Goal: Task Accomplishment & Management: Manage account settings

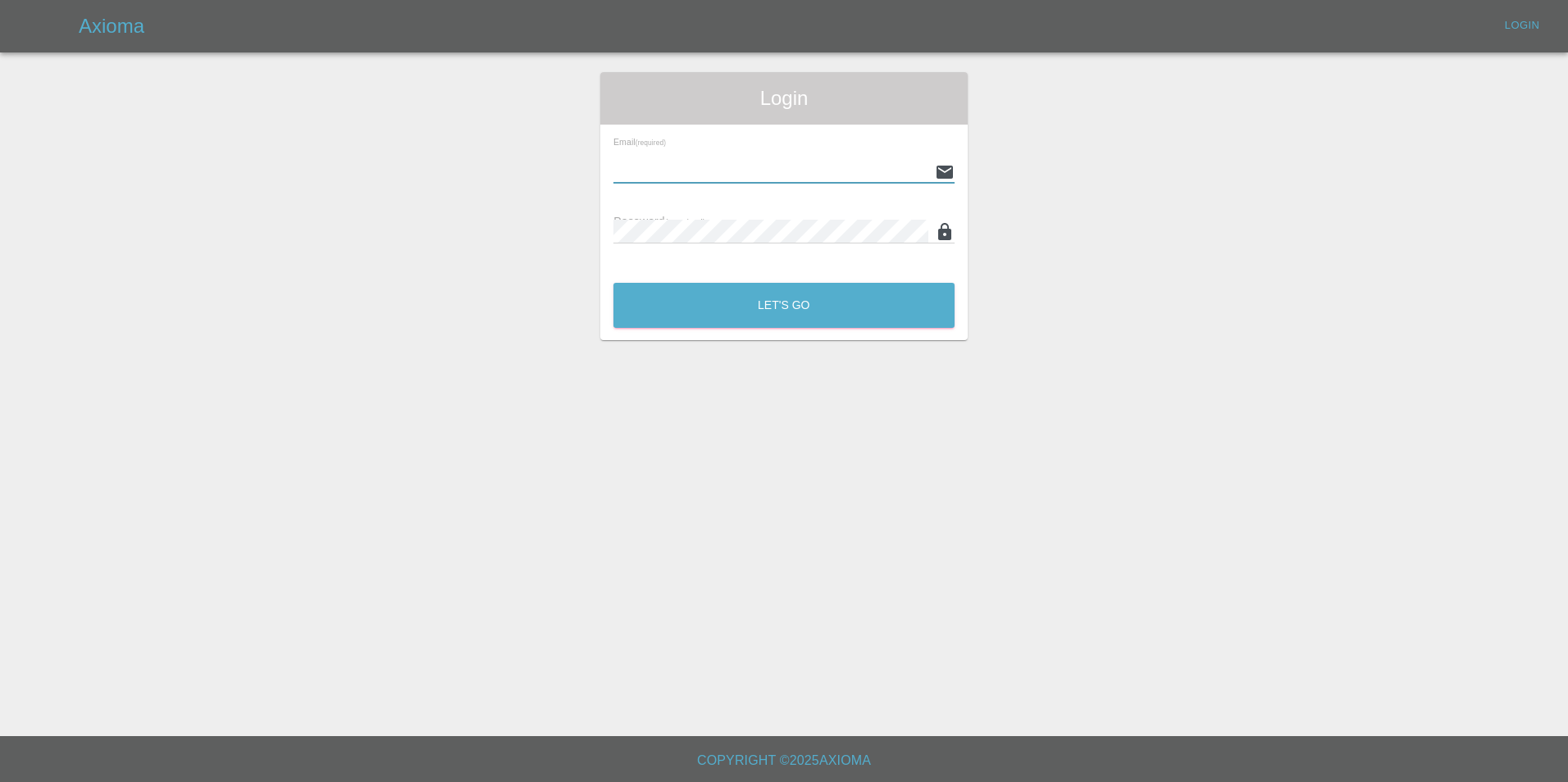
click at [670, 163] on input "text" at bounding box center [771, 172] width 315 height 24
type input "[EMAIL_ADDRESS][DOMAIN_NAME]"
click at [788, 318] on button "Let's Go" at bounding box center [784, 305] width 341 height 45
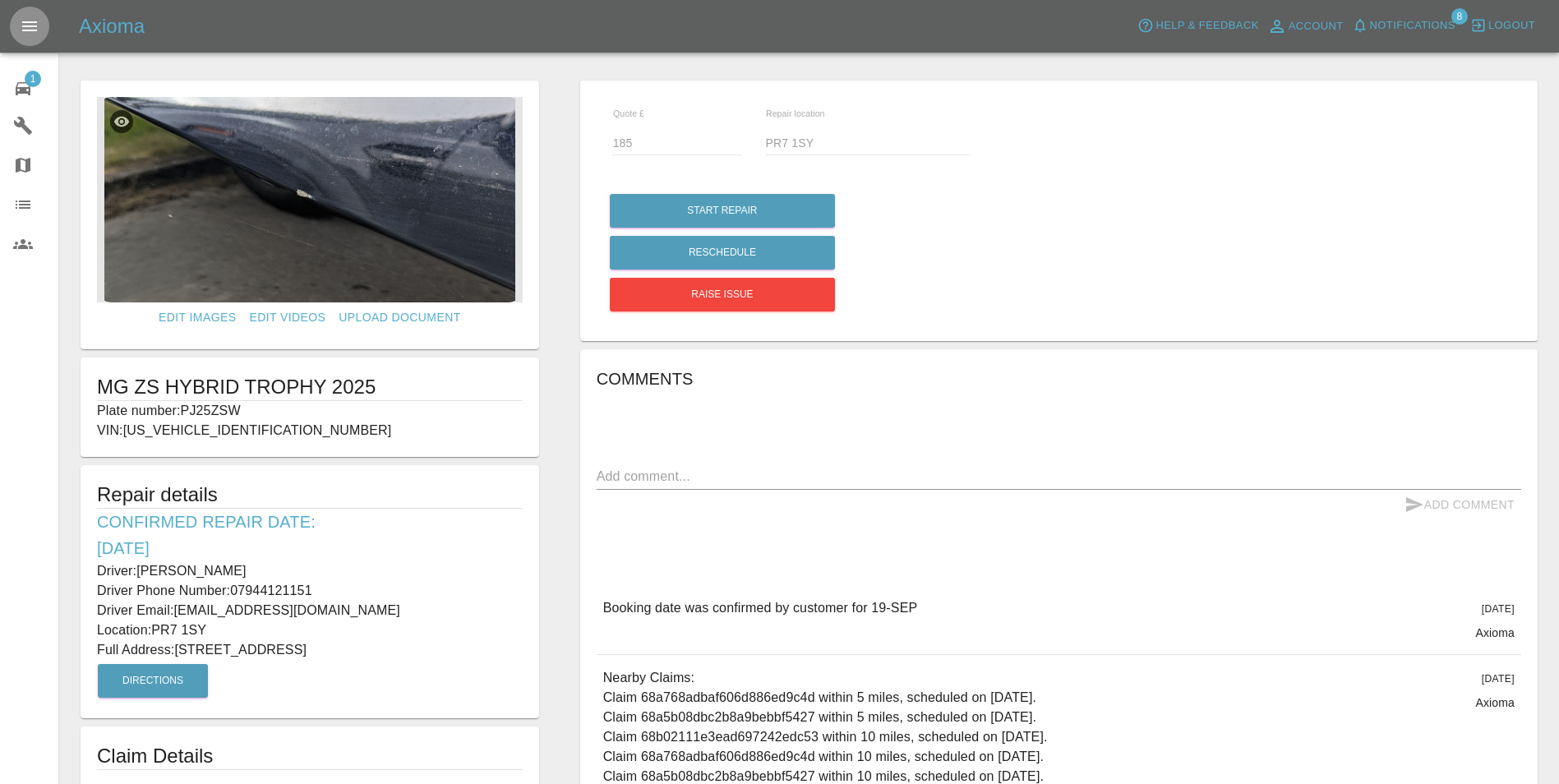
click at [29, 25] on icon "Open drawer" at bounding box center [29, 26] width 20 height 20
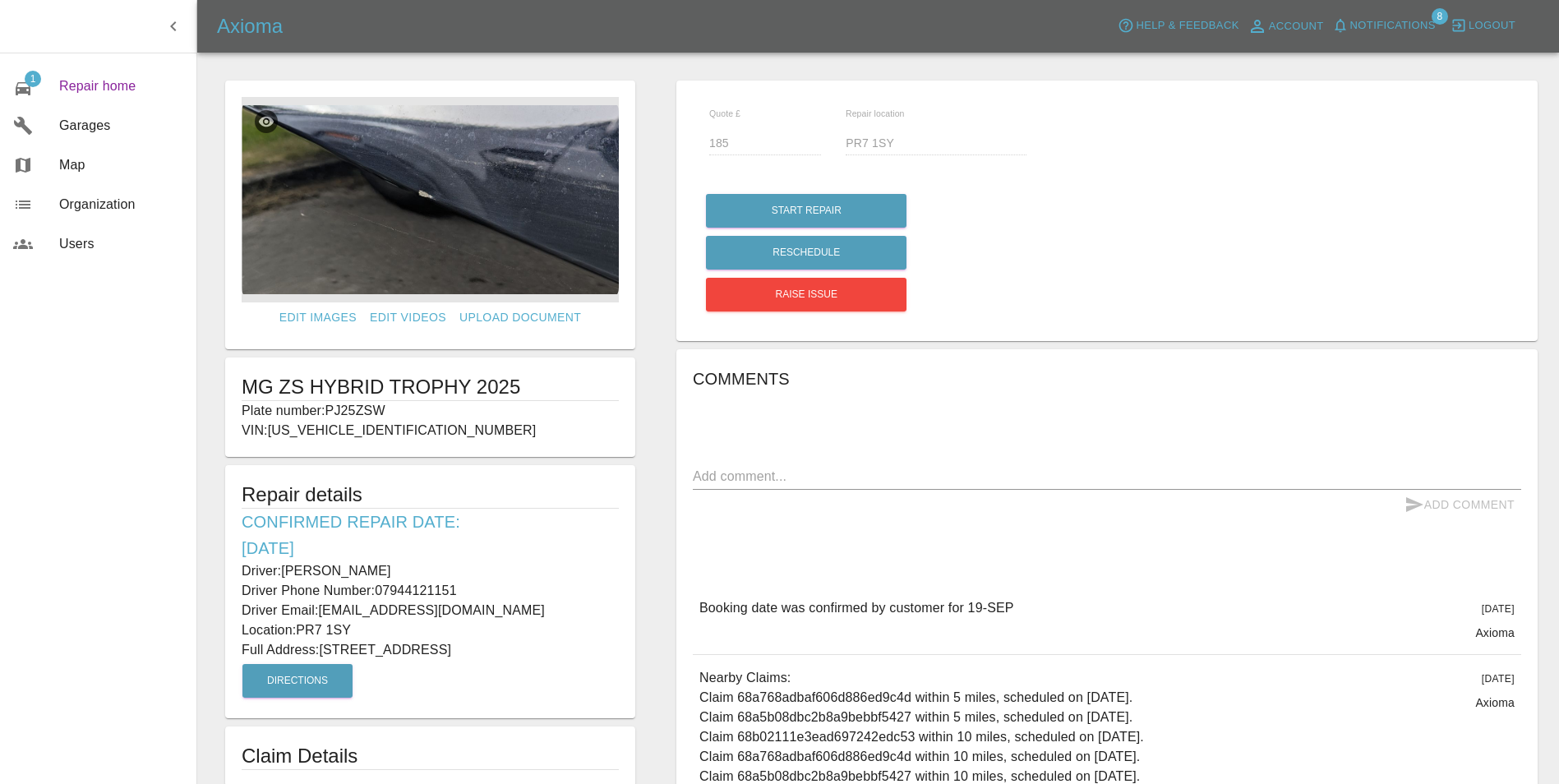
click at [96, 88] on span "Repair home" at bounding box center [120, 86] width 124 height 20
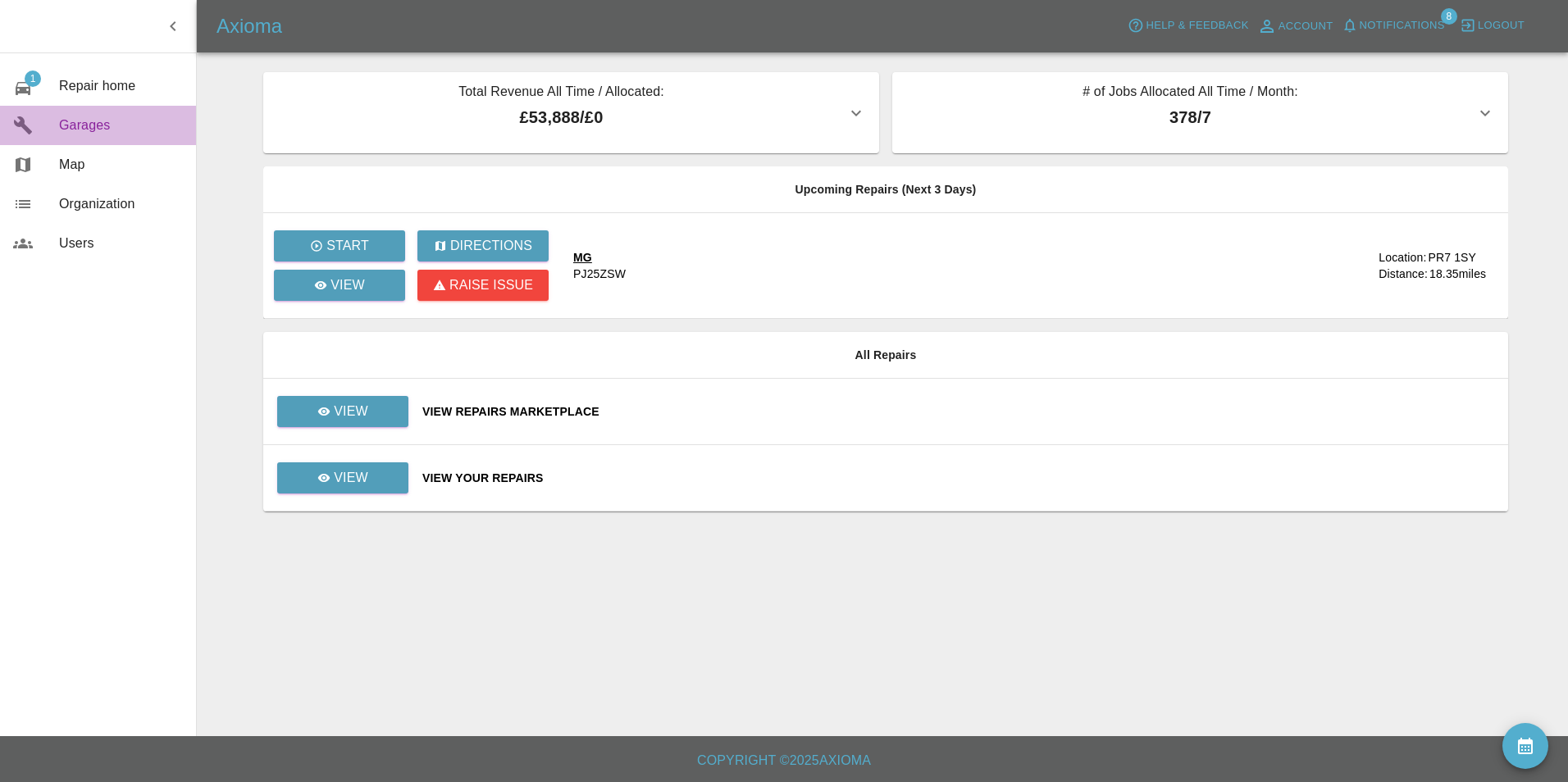
click at [77, 131] on span "Garages" at bounding box center [120, 125] width 123 height 20
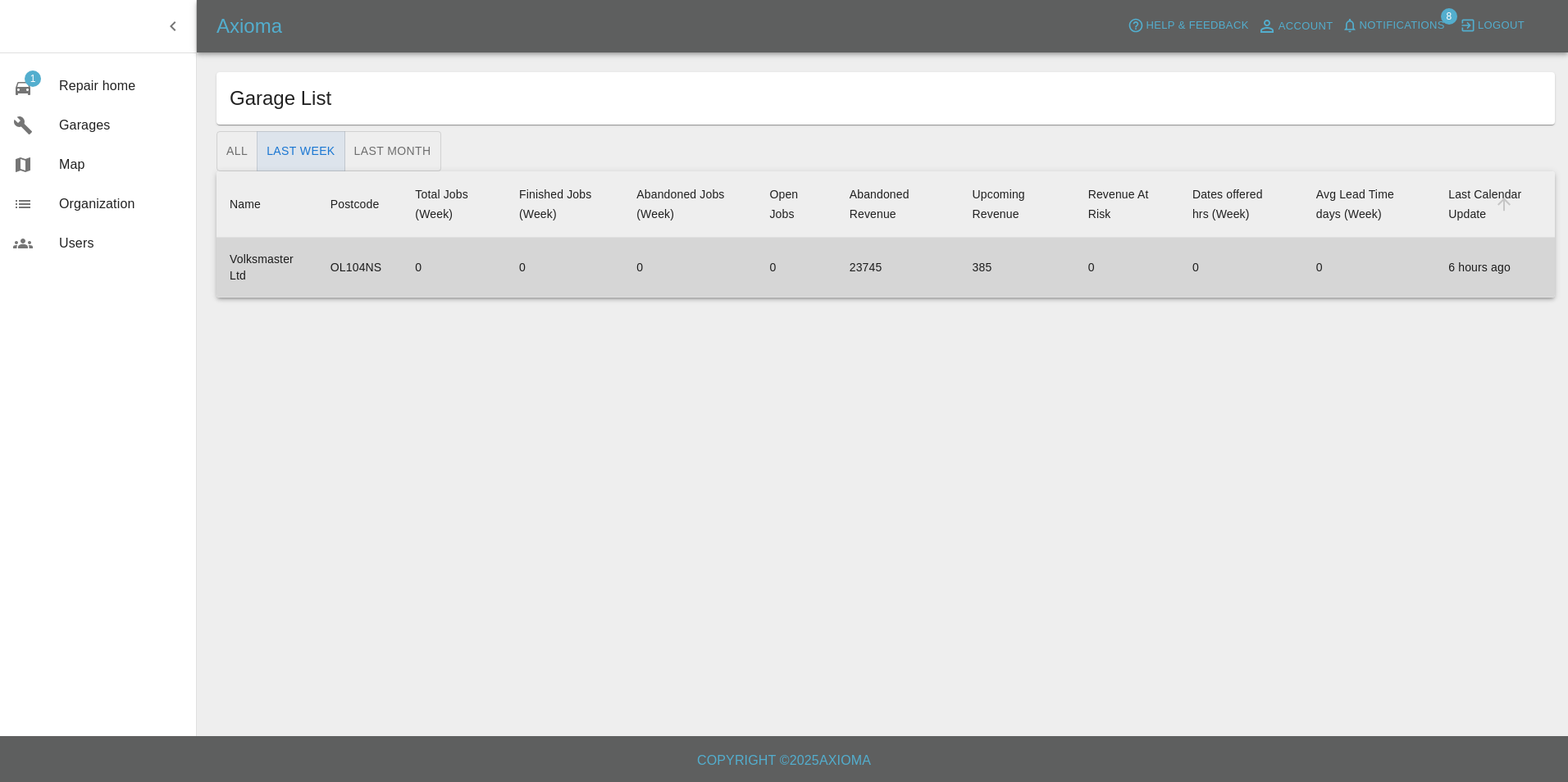
click at [535, 275] on td "0" at bounding box center [564, 267] width 117 height 60
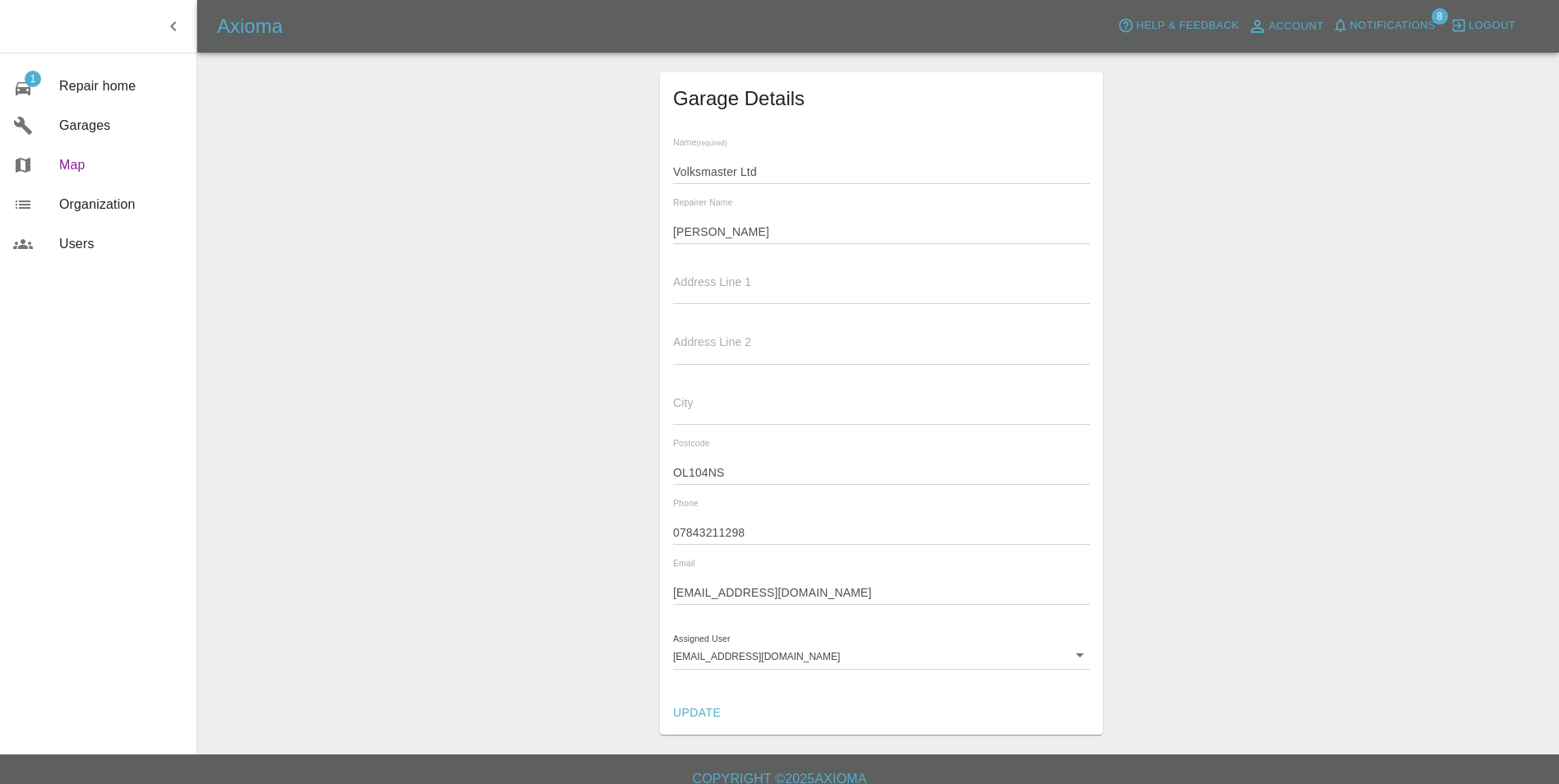
click at [77, 171] on span "Map" at bounding box center [120, 165] width 124 height 20
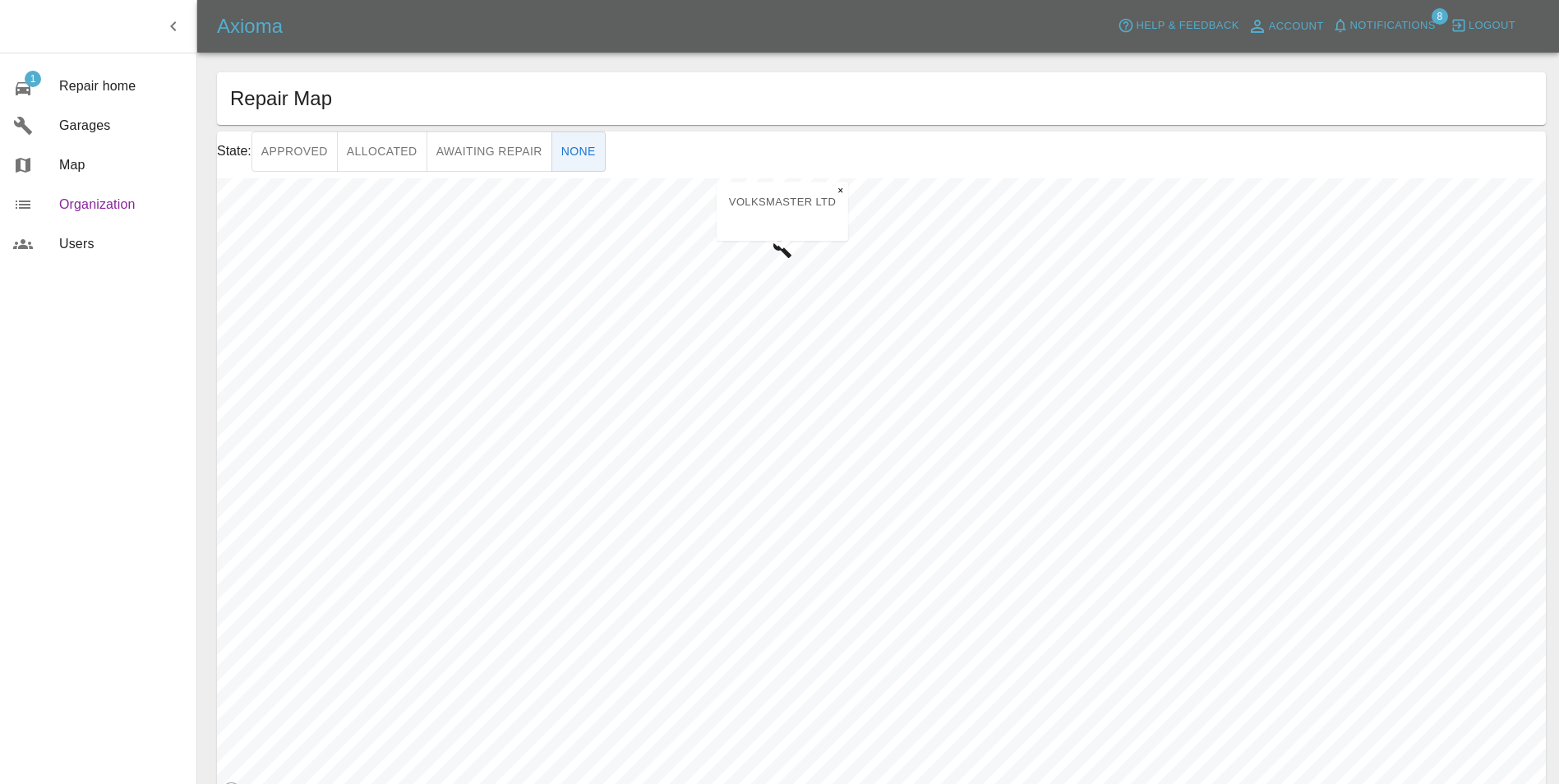
click at [79, 216] on link "Organization" at bounding box center [98, 205] width 196 height 39
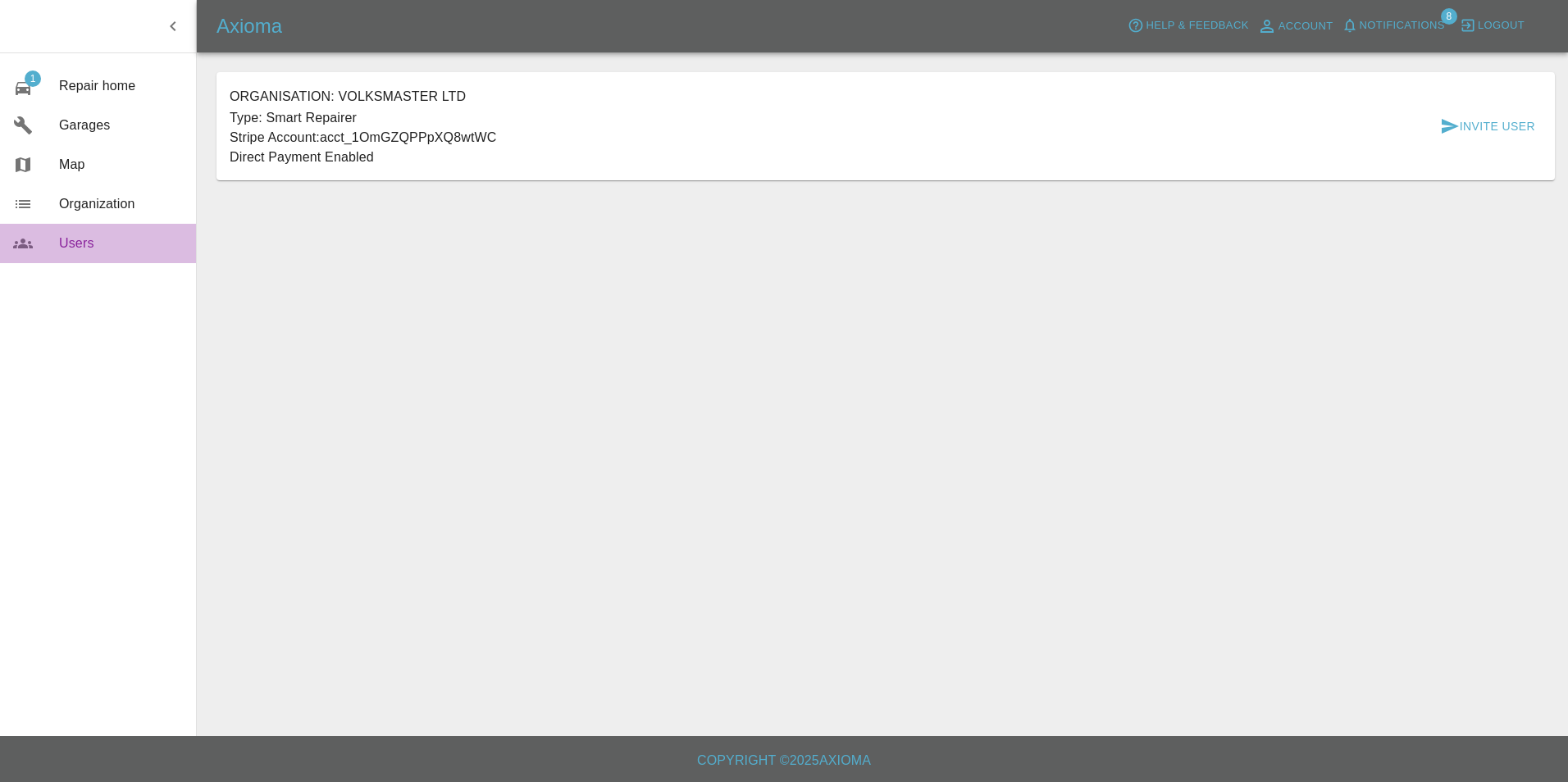
click at [76, 236] on span "Users" at bounding box center [120, 243] width 123 height 20
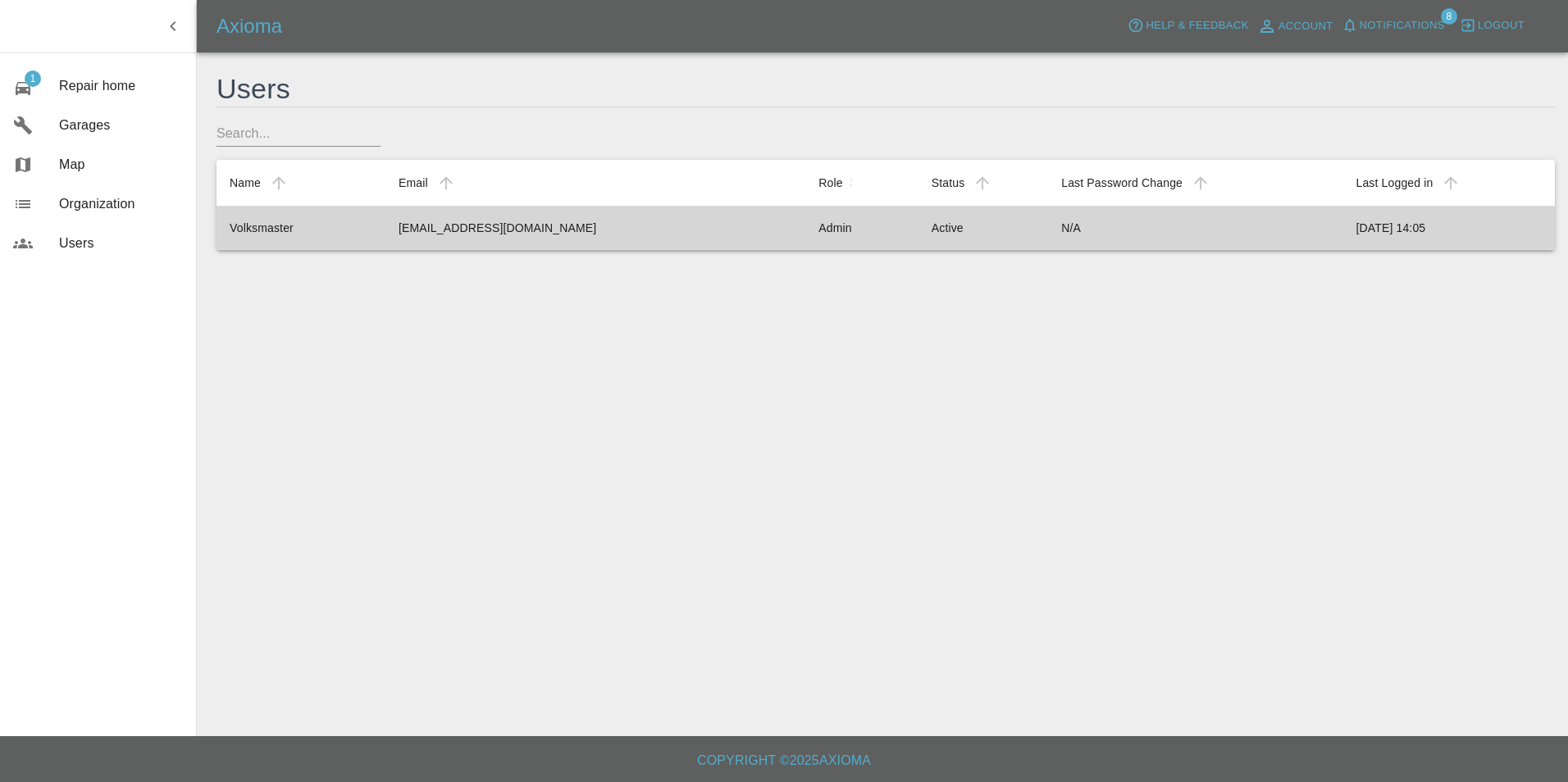
click at [599, 240] on td "[EMAIL_ADDRESS][DOMAIN_NAME]" at bounding box center [595, 227] width 420 height 43
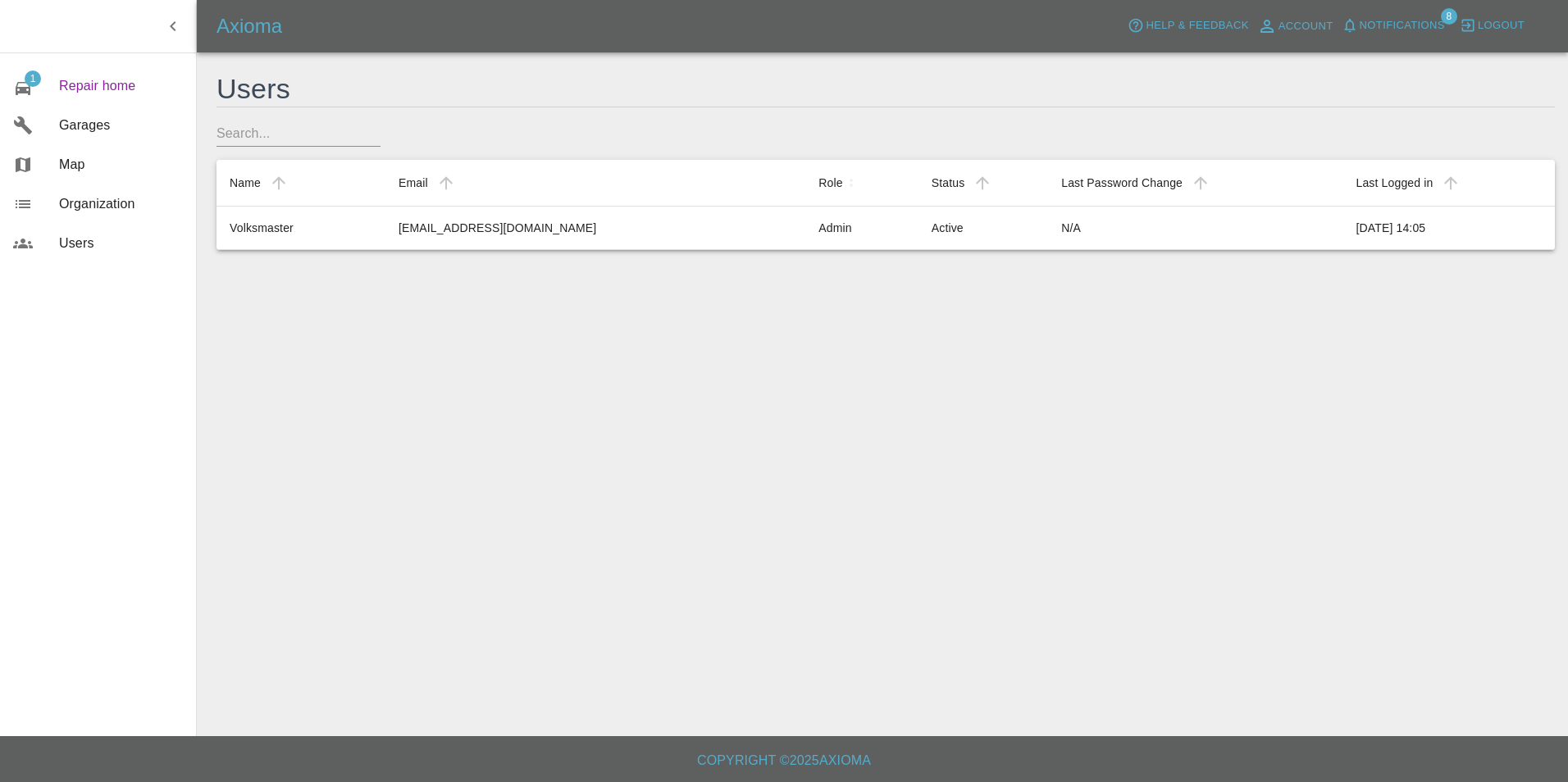
click at [137, 84] on span "Repair home" at bounding box center [120, 86] width 123 height 20
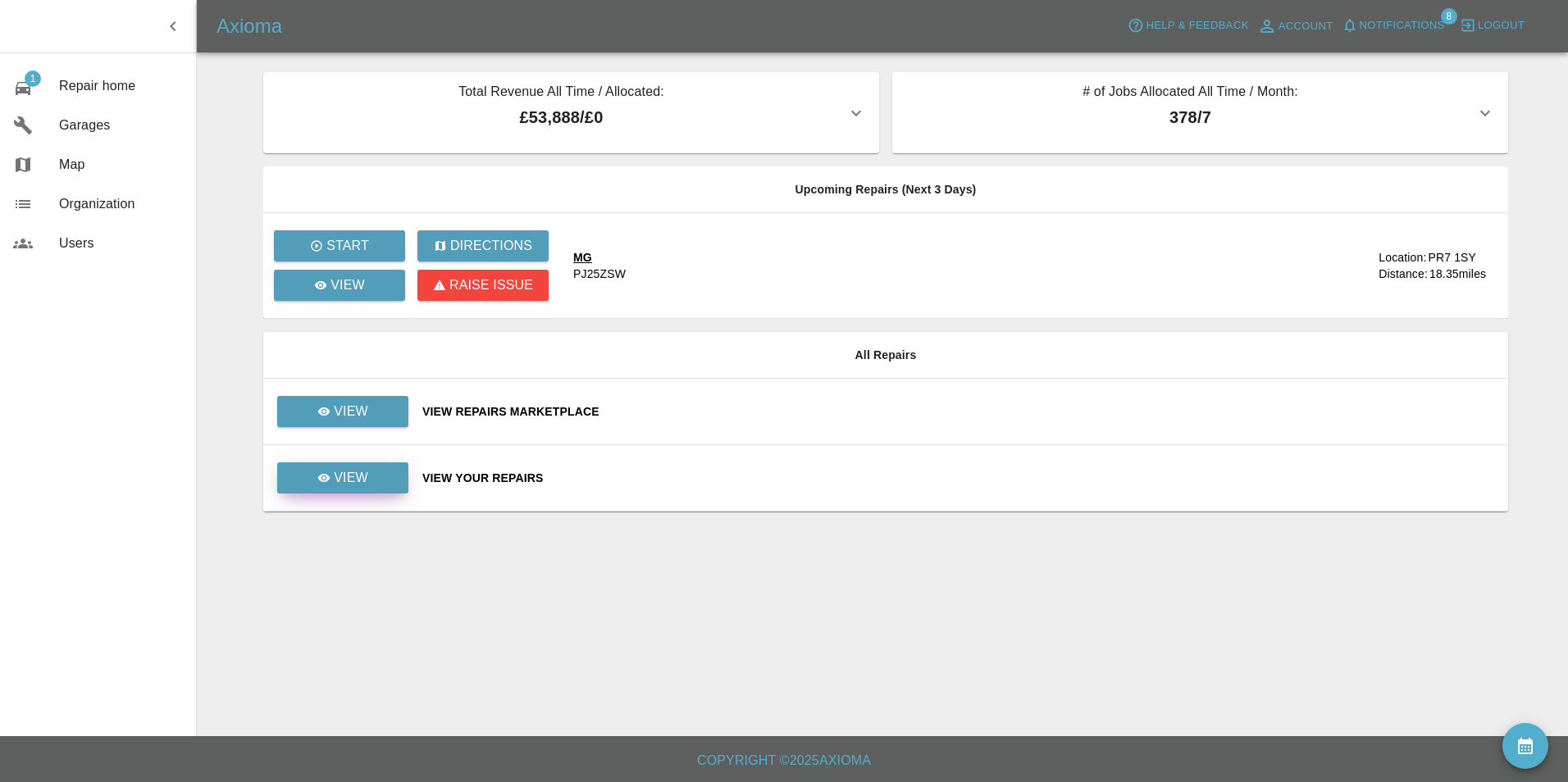
click at [396, 483] on link "View" at bounding box center [343, 477] width 131 height 31
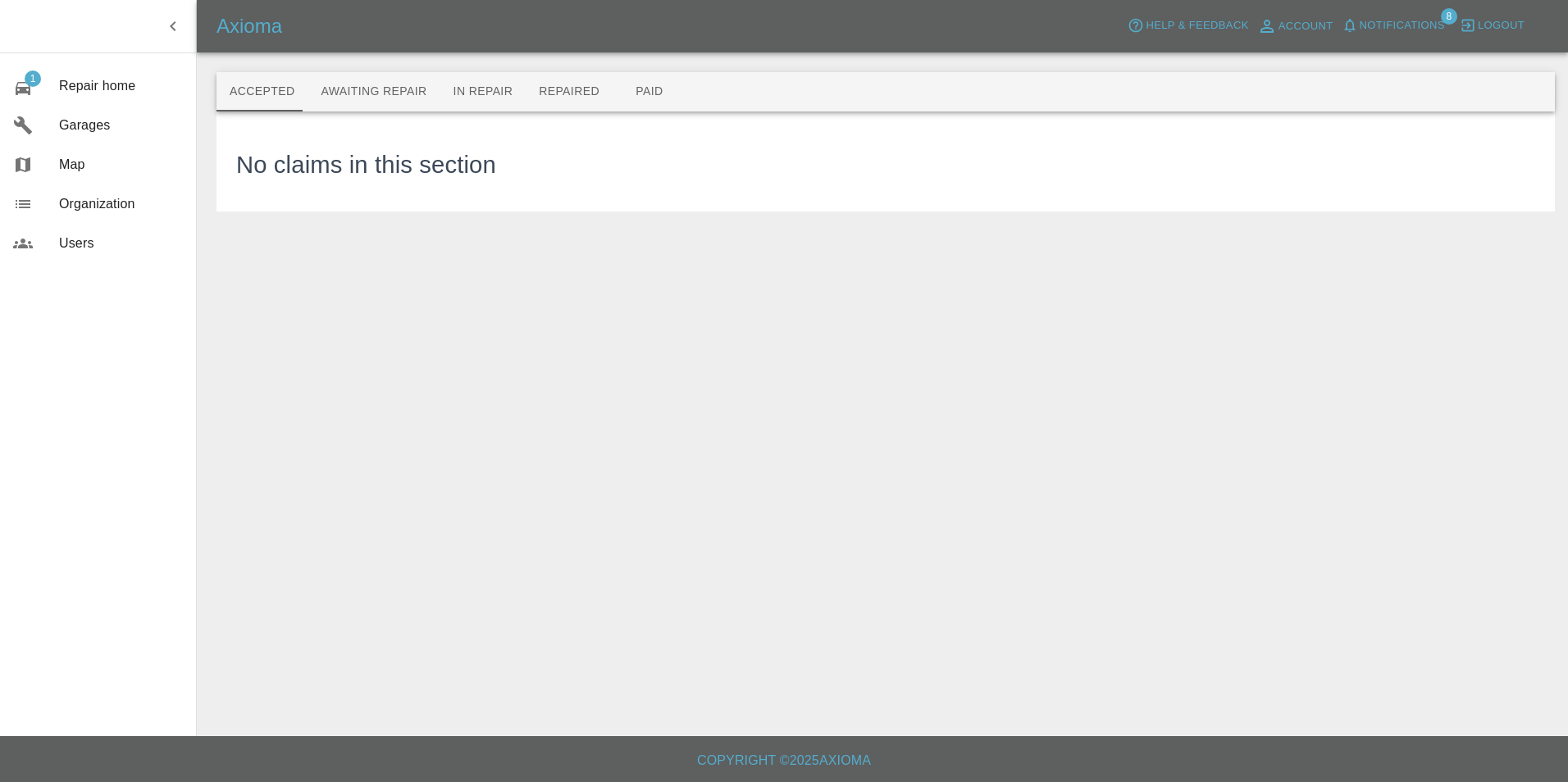
click at [372, 94] on button "Awaiting Repair" at bounding box center [373, 92] width 132 height 39
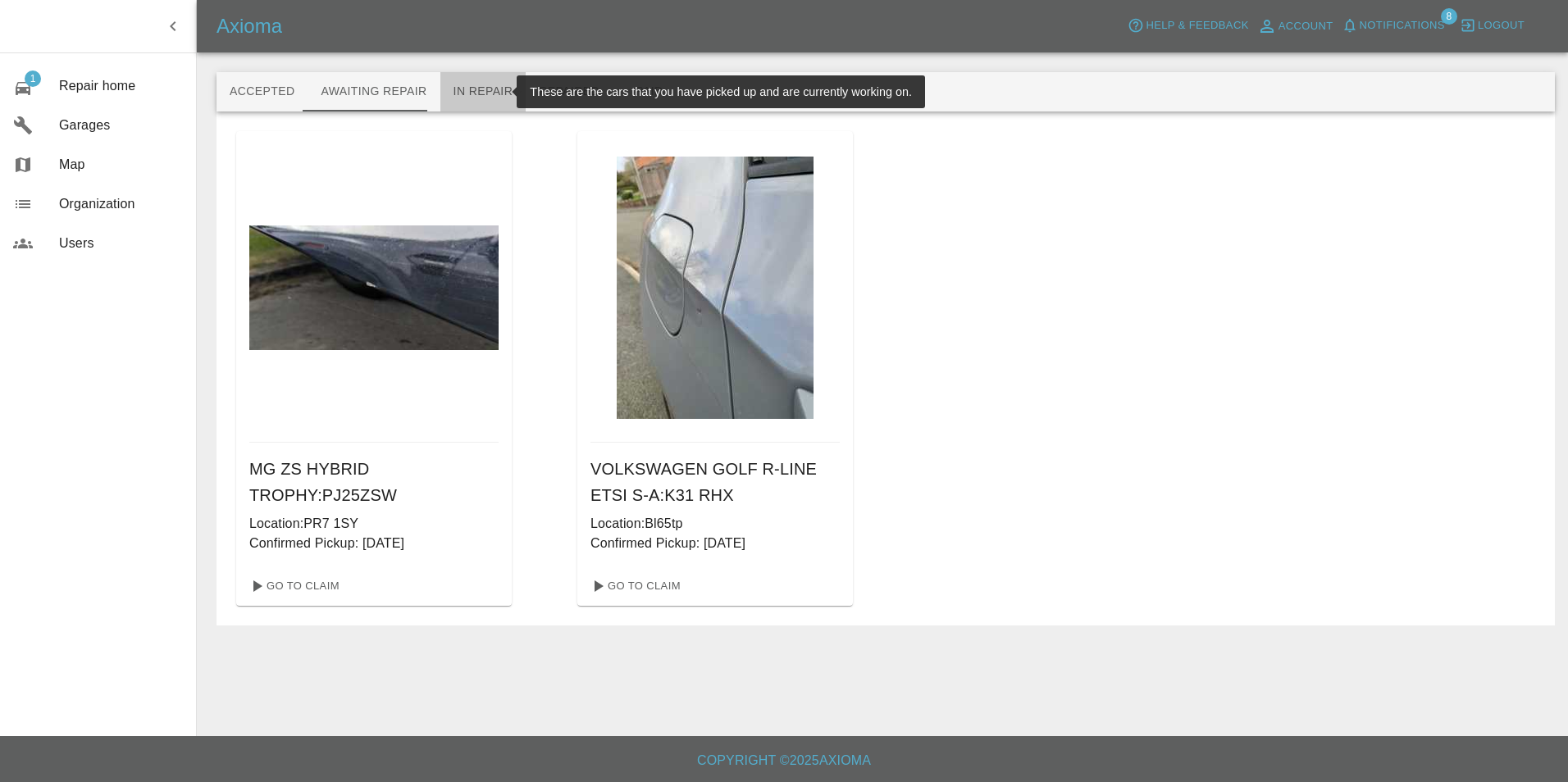
click at [479, 94] on button "In Repair" at bounding box center [483, 92] width 86 height 39
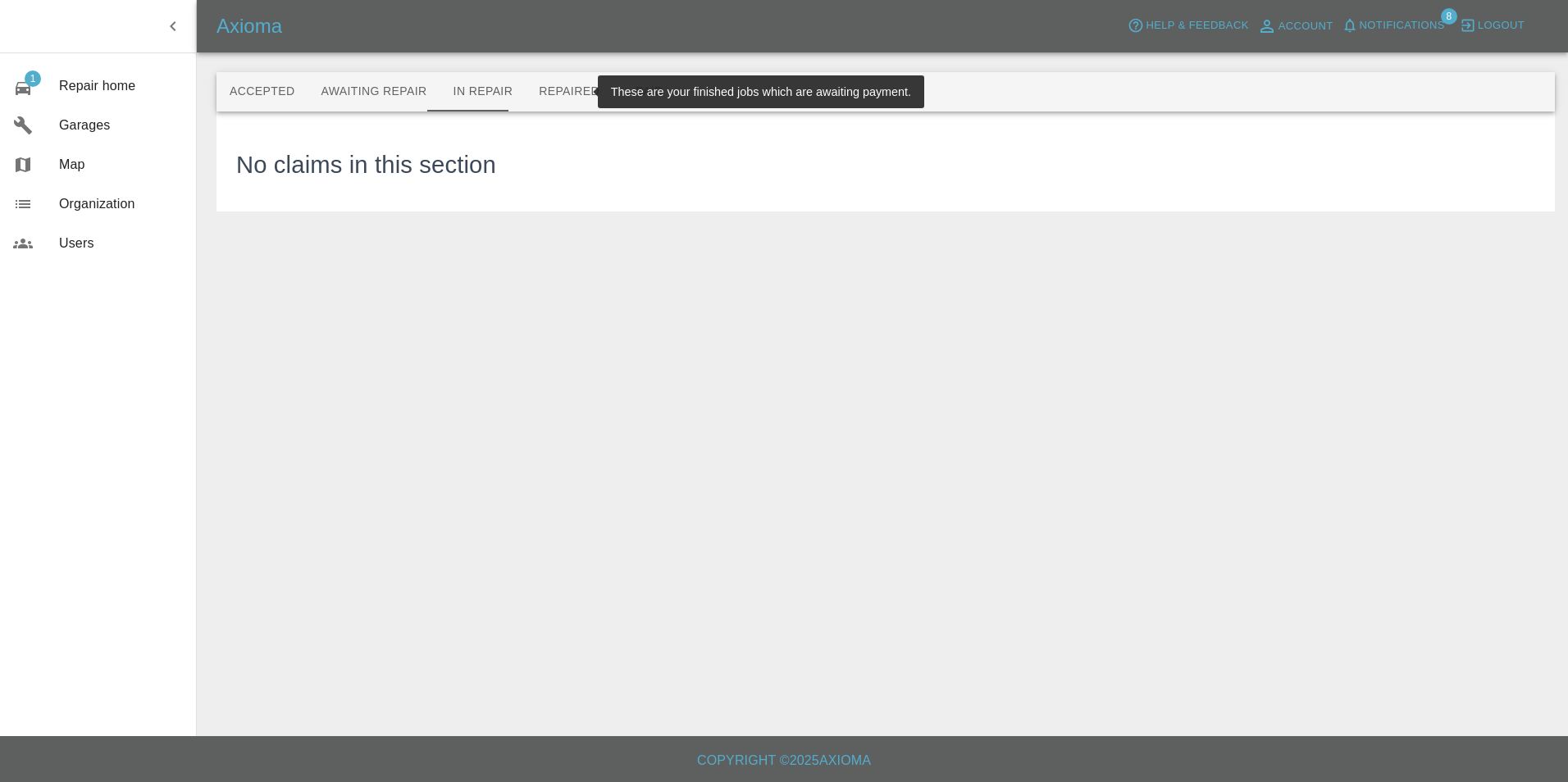
click at [563, 94] on button "Repaired" at bounding box center [569, 92] width 87 height 39
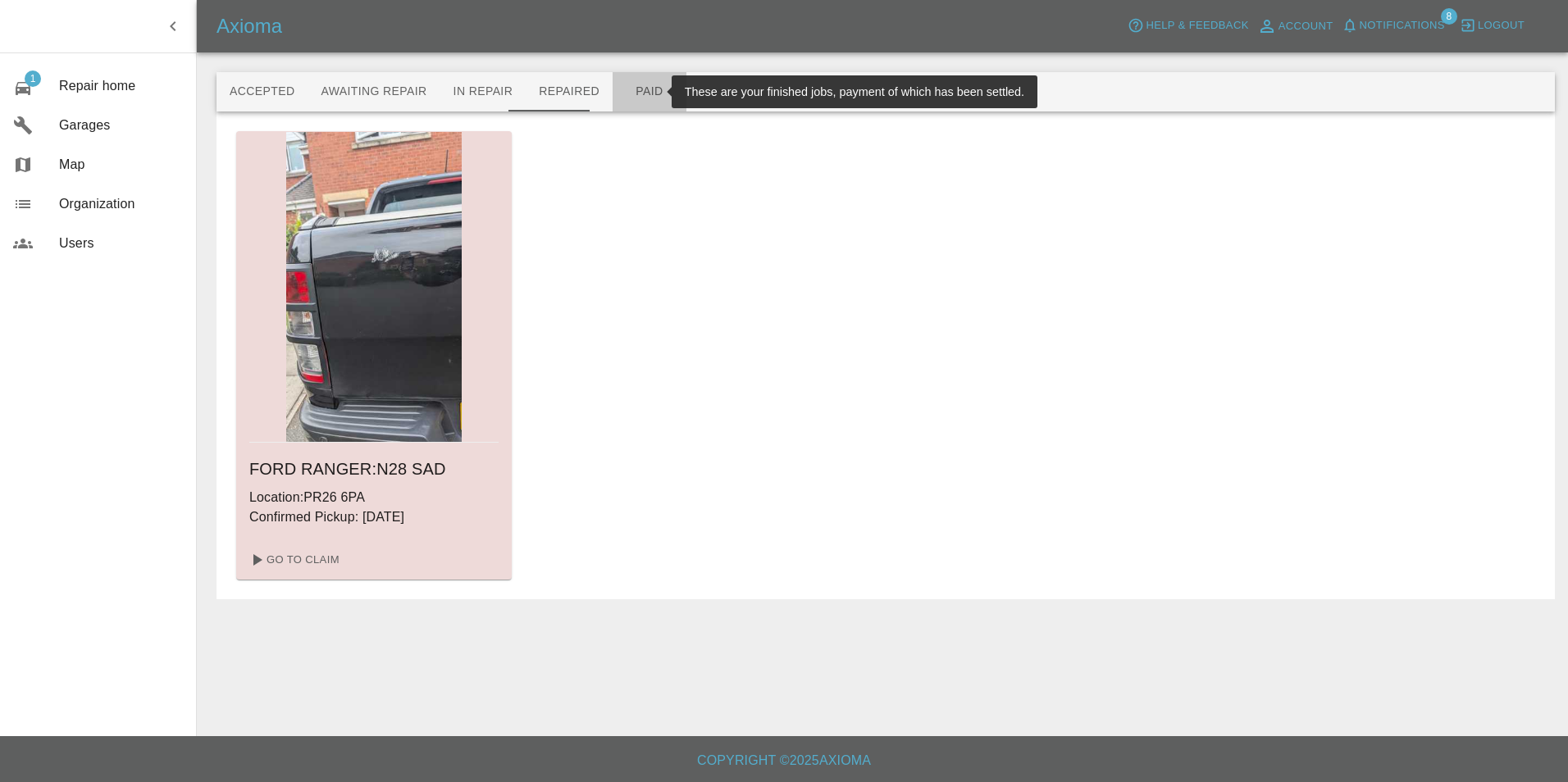
click at [633, 100] on button "Paid" at bounding box center [650, 92] width 74 height 39
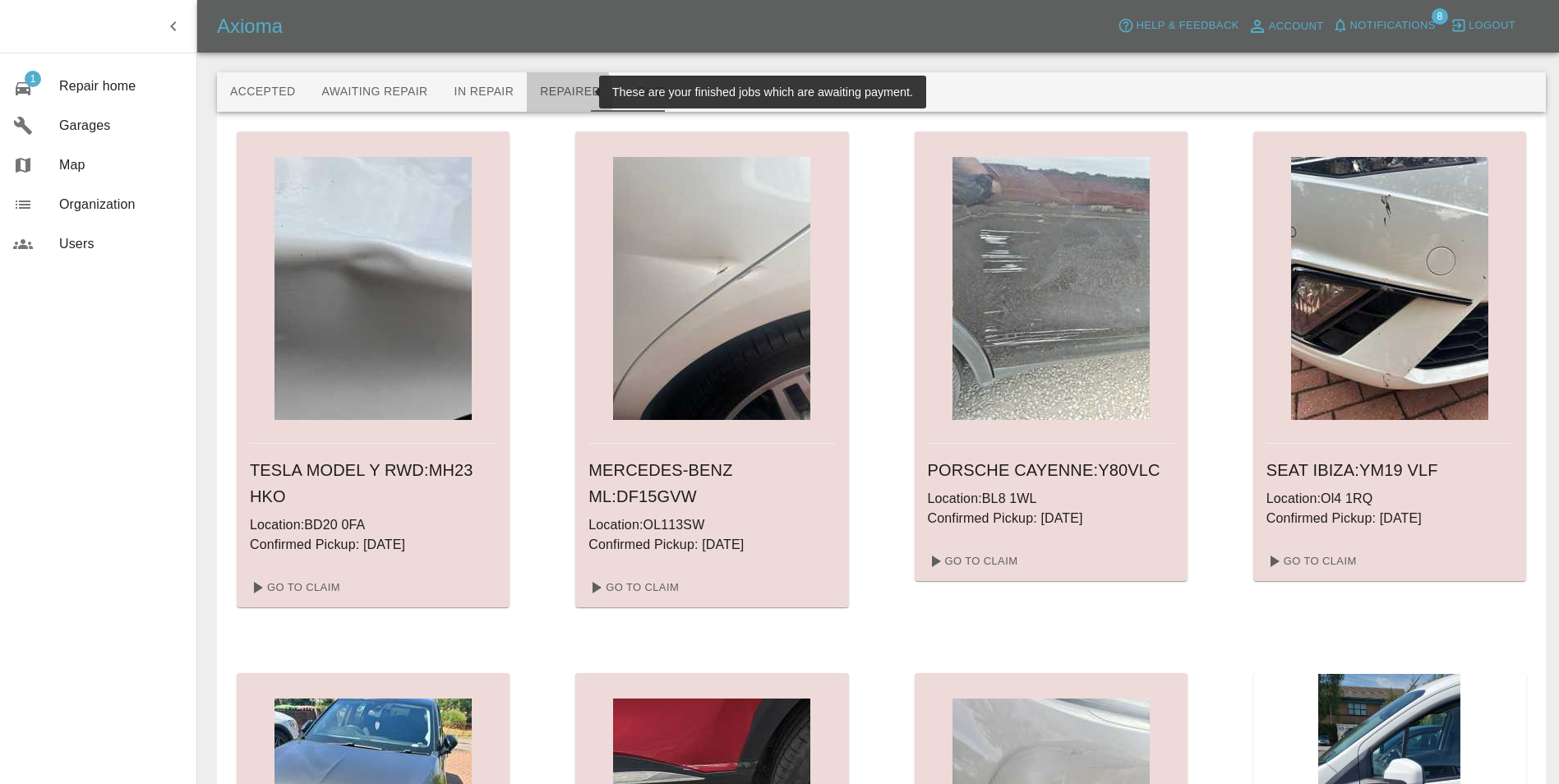
click at [530, 97] on button "Repaired" at bounding box center [570, 92] width 87 height 39
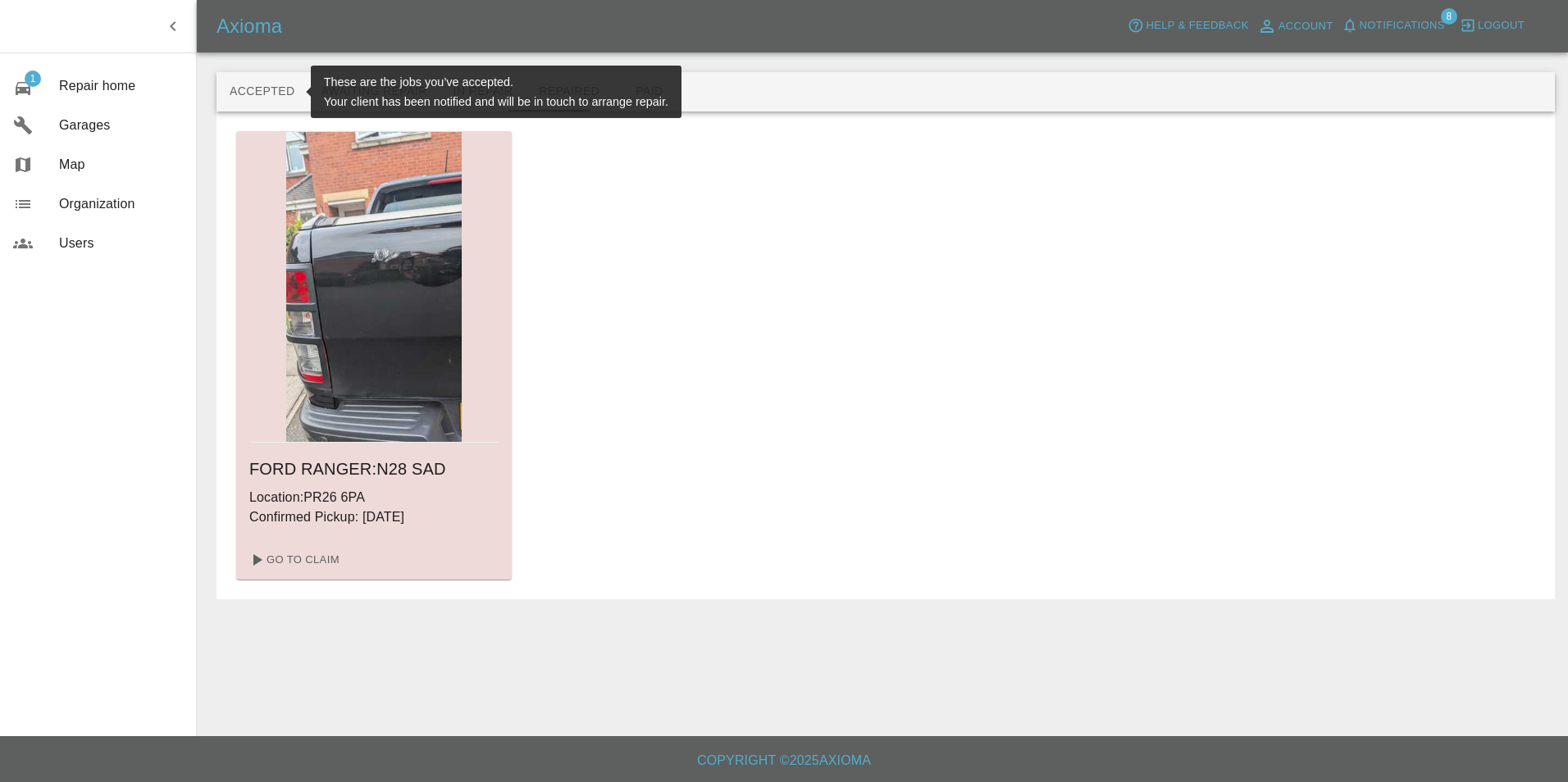
click at [263, 84] on button "Accepted" at bounding box center [261, 92] width 91 height 39
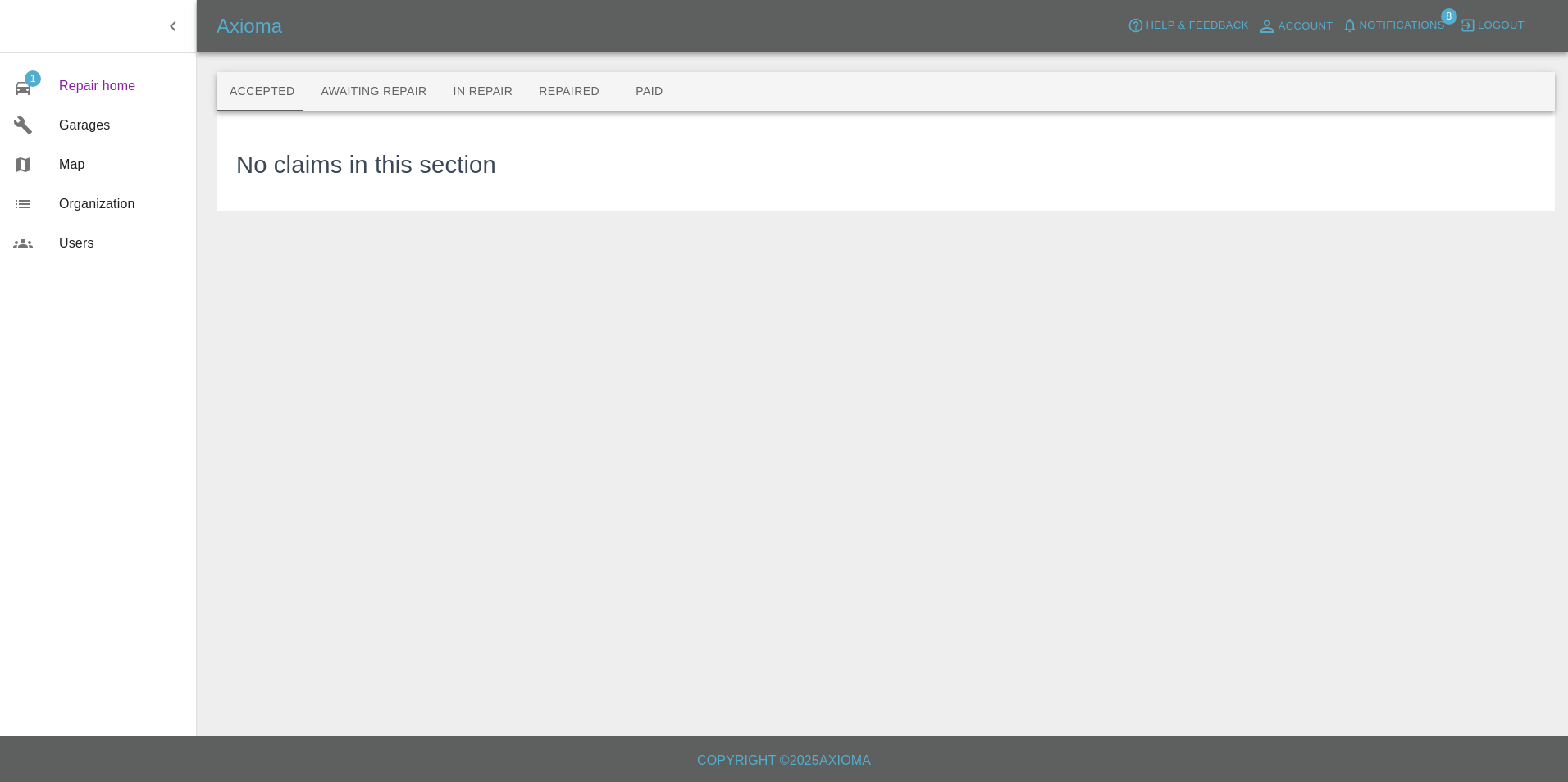
click at [81, 96] on link "1 Repair home" at bounding box center [98, 86] width 196 height 39
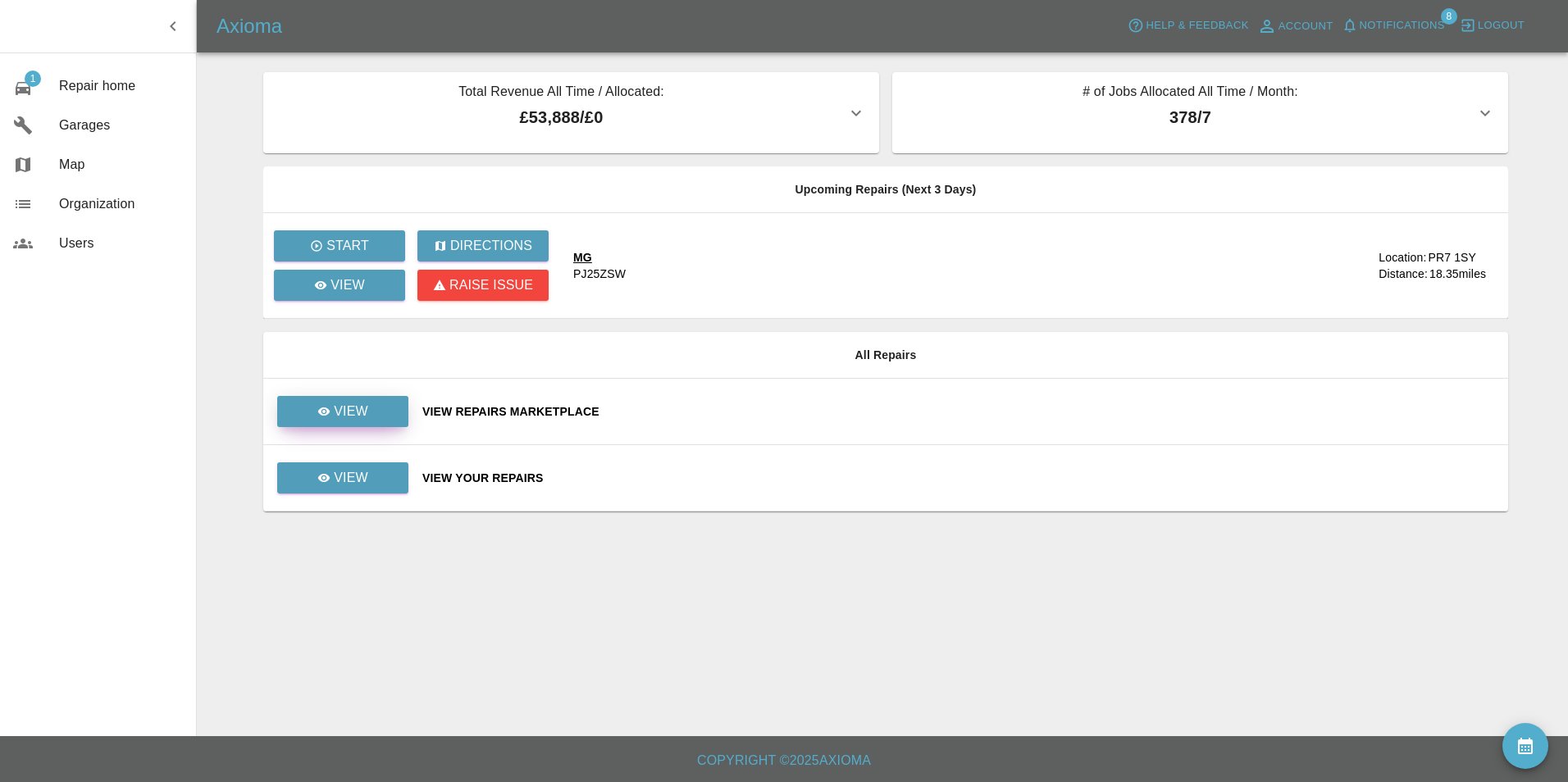
click at [346, 413] on p "View" at bounding box center [351, 411] width 34 height 20
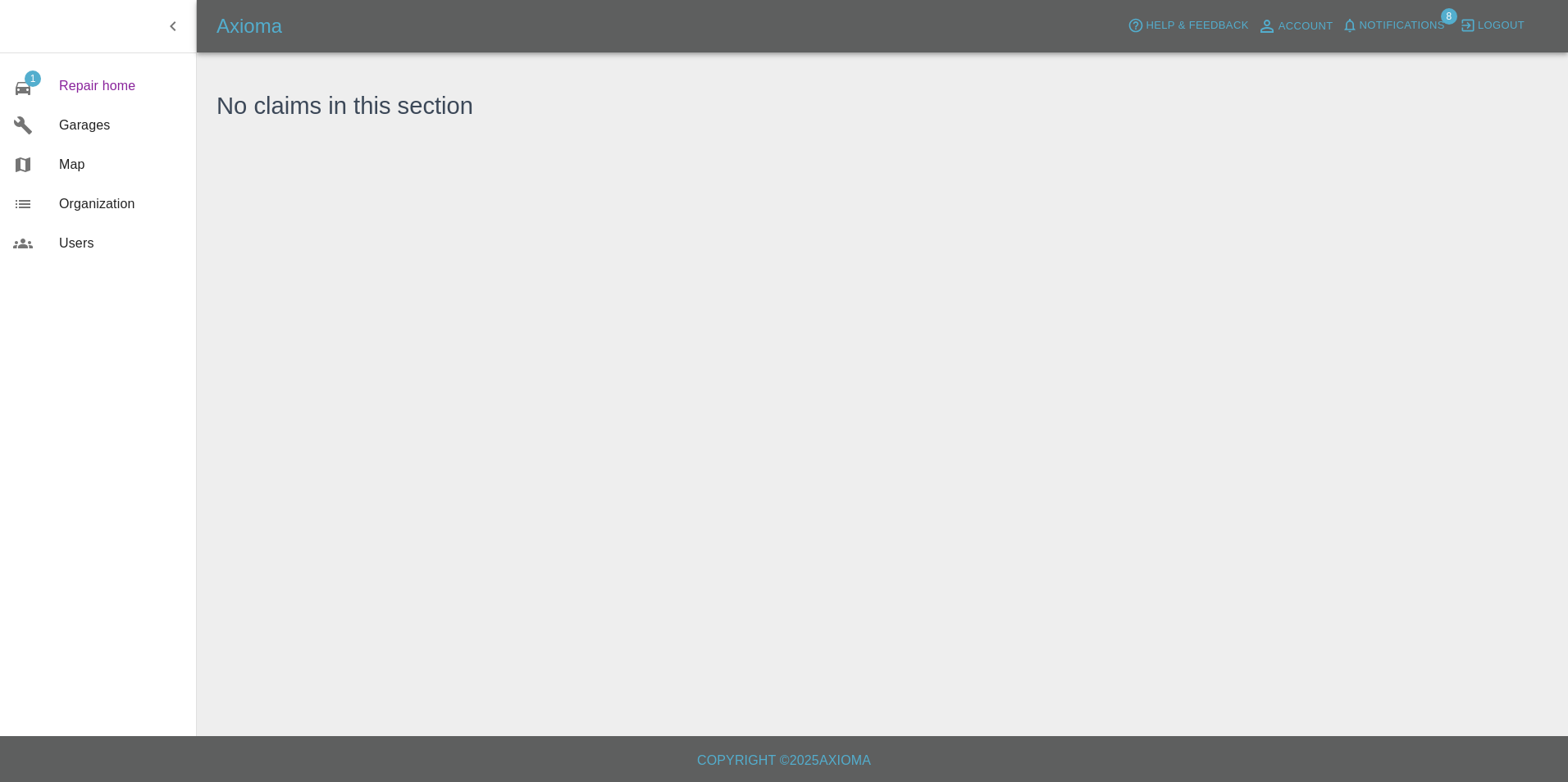
click at [94, 83] on span "Repair home" at bounding box center [120, 86] width 123 height 20
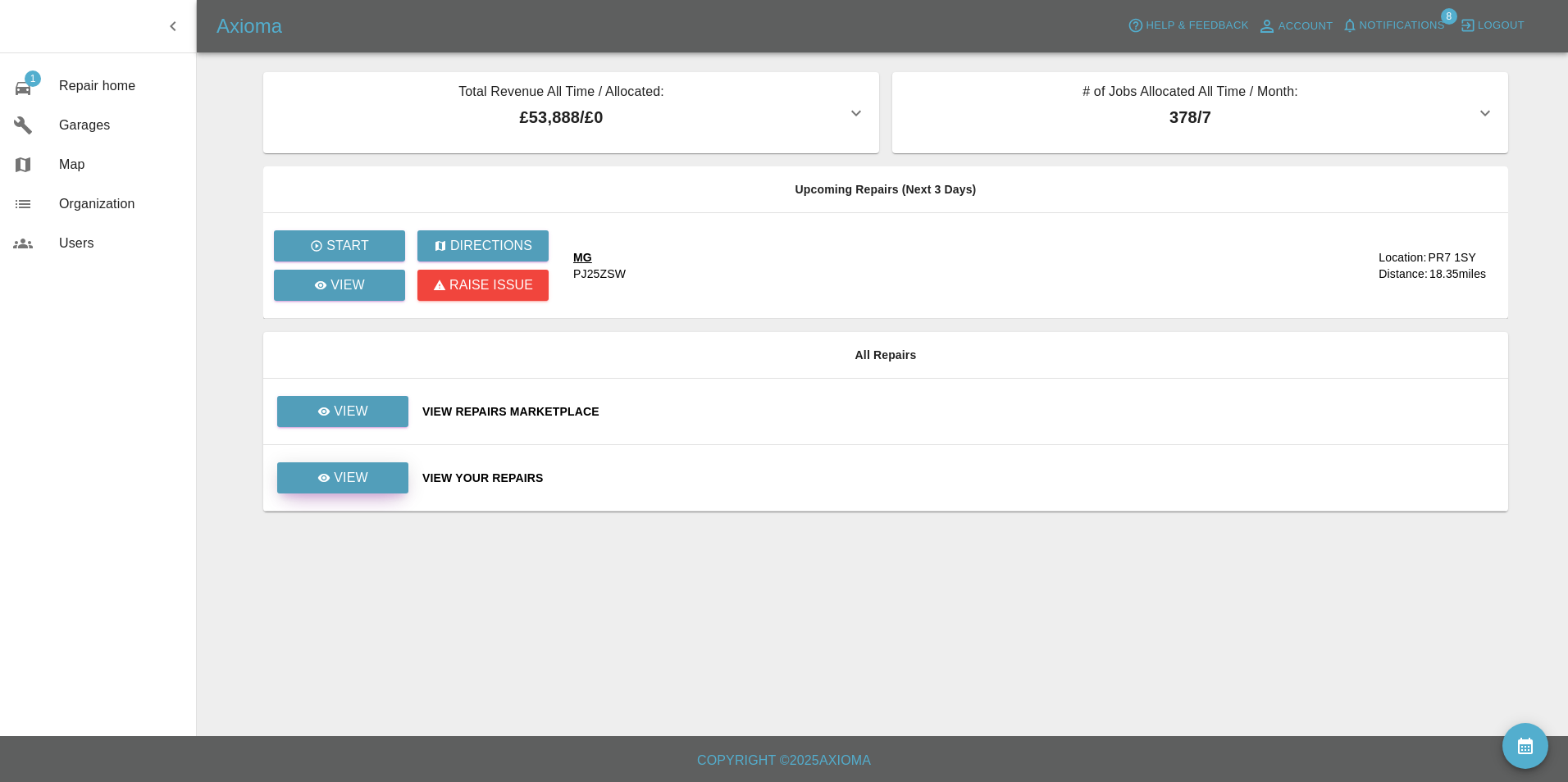
click at [326, 484] on div "View" at bounding box center [343, 477] width 51 height 20
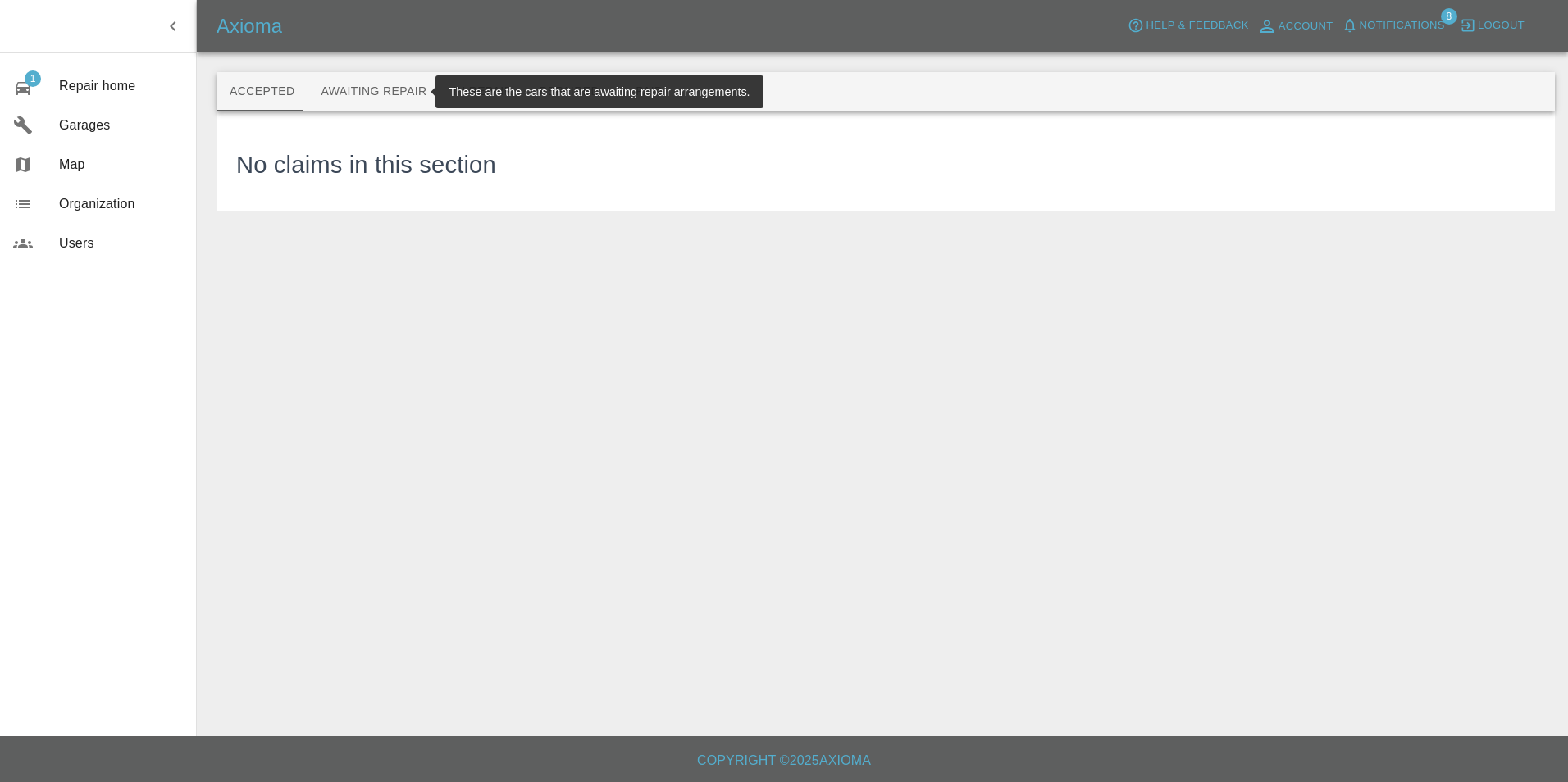
click at [332, 106] on button "Awaiting Repair" at bounding box center [373, 92] width 132 height 39
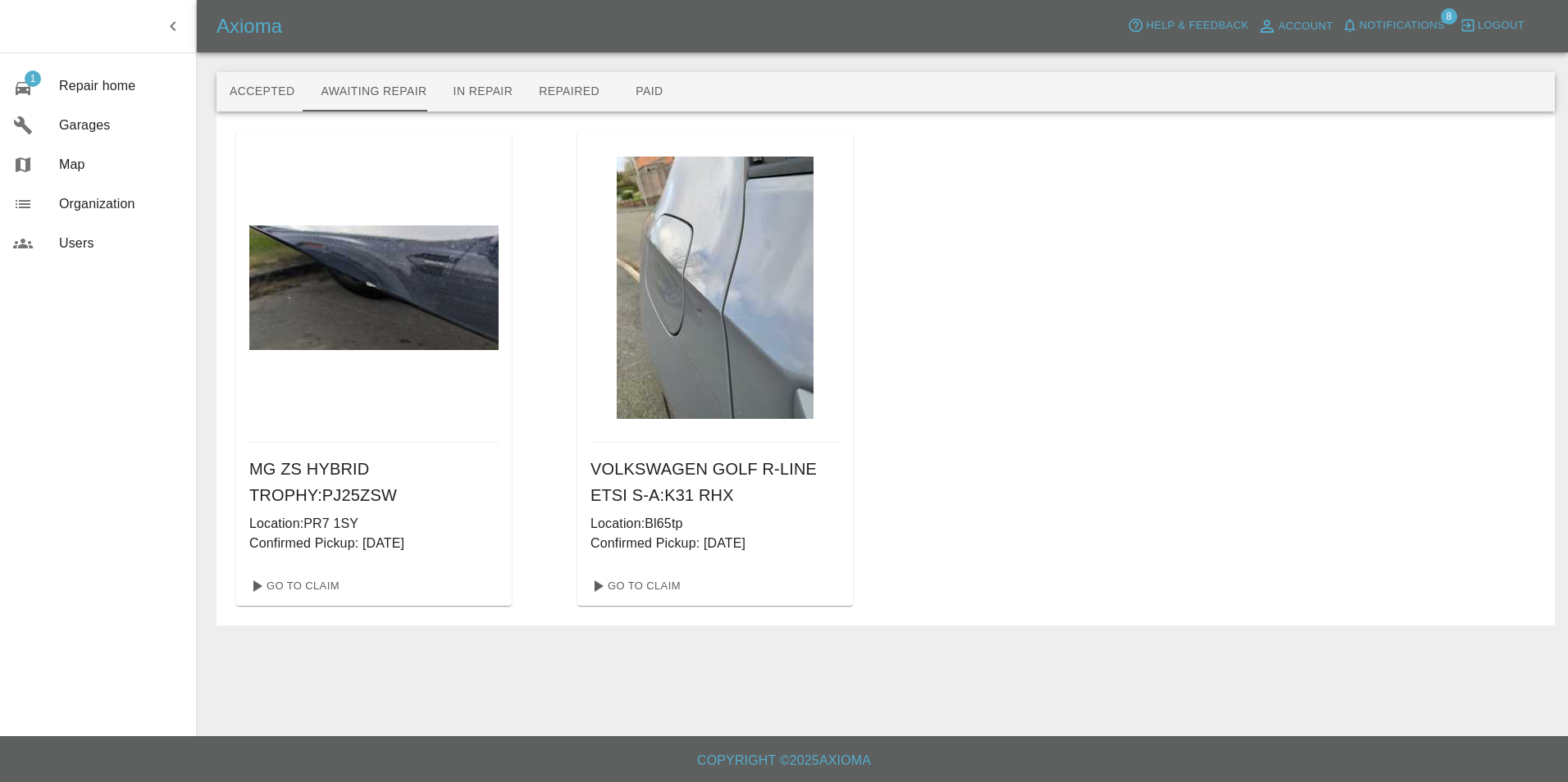
click at [1382, 14] on button "Notifications" at bounding box center [1393, 26] width 112 height 26
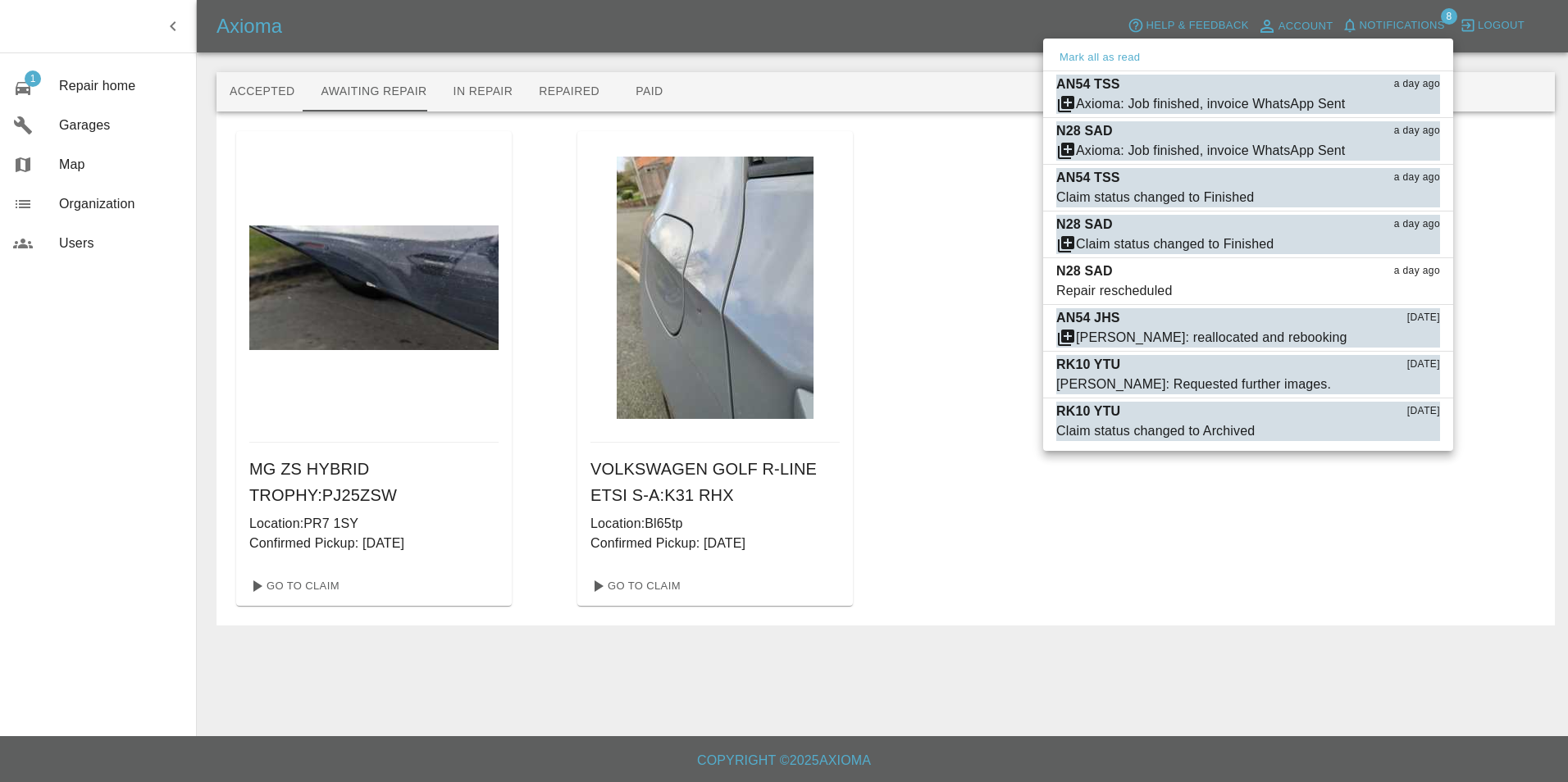
click at [946, 445] on div at bounding box center [784, 391] width 1568 height 782
